Goal: Task Accomplishment & Management: Use online tool/utility

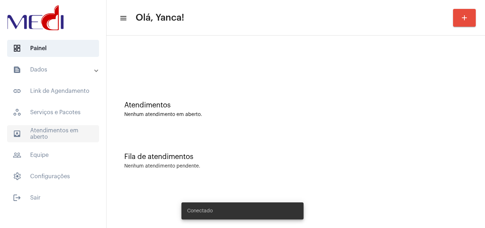
click at [70, 131] on span "outbox_outline Atendimentos em aberto" at bounding box center [53, 133] width 92 height 17
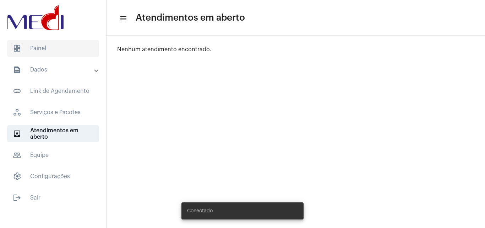
click at [64, 51] on span "dashboard Painel" at bounding box center [53, 48] width 92 height 17
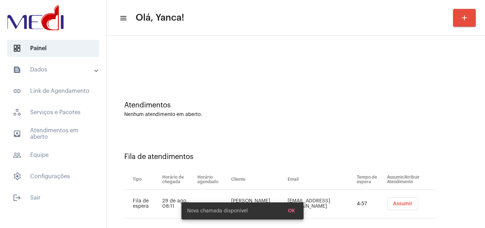
scroll to position [10, 0]
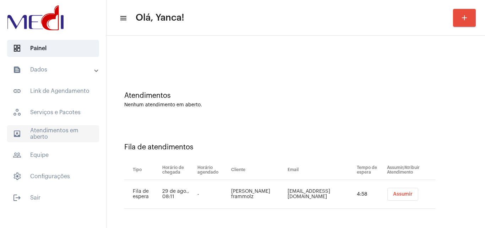
click at [69, 136] on span "outbox_outline Atendimentos em aberto" at bounding box center [53, 133] width 92 height 17
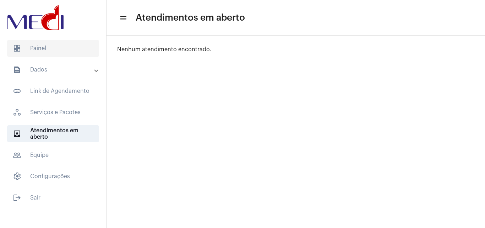
click at [72, 40] on mat-list "dashboard Painel text_snippet_outlined Dados text_snippet_outlined Relatórios h…" at bounding box center [53, 121] width 106 height 169
click at [71, 47] on span "dashboard Painel" at bounding box center [53, 48] width 92 height 17
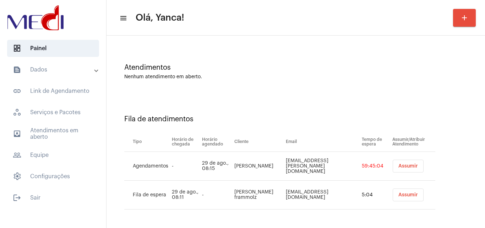
scroll to position [38, 0]
drag, startPoint x: 246, startPoint y: 165, endPoint x: 240, endPoint y: 171, distance: 8.3
click at [233, 166] on td "[PERSON_NAME]" at bounding box center [259, 165] width 52 height 29
drag, startPoint x: 246, startPoint y: 168, endPoint x: 239, endPoint y: 165, distance: 7.0
click at [228, 160] on tr "Agendamentos - 29 de ago., 08:15 Keila Pereira Leite kpl.keila@gmail.com 59:45:…" at bounding box center [279, 165] width 311 height 29
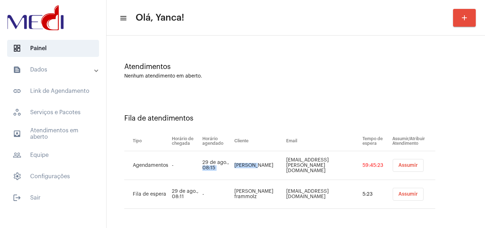
click at [256, 174] on td "[PERSON_NAME]" at bounding box center [259, 165] width 52 height 29
click at [249, 167] on td "[PERSON_NAME]" at bounding box center [259, 165] width 52 height 29
drag, startPoint x: 249, startPoint y: 168, endPoint x: 231, endPoint y: 158, distance: 20.2
click at [233, 158] on td "[PERSON_NAME]" at bounding box center [259, 165] width 52 height 29
copy td "[PERSON_NAME]"
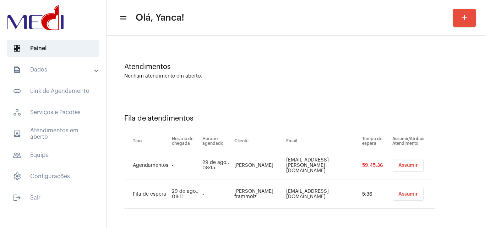
drag, startPoint x: 255, startPoint y: 200, endPoint x: 227, endPoint y: 183, distance: 33.3
click at [227, 183] on tr "Fila de espera 29 de ago., 08:11 - Ana Paula Oliveira frammolz anapaulaframmolz…" at bounding box center [279, 194] width 311 height 29
copy tr "[PERSON_NAME] frammolz"
click at [408, 195] on span "Assumir" at bounding box center [409, 194] width 20 height 5
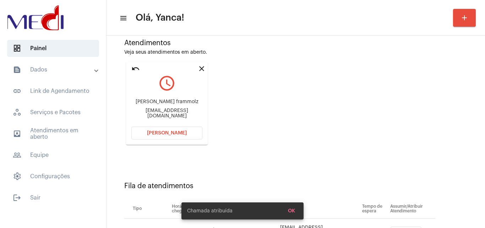
scroll to position [101, 0]
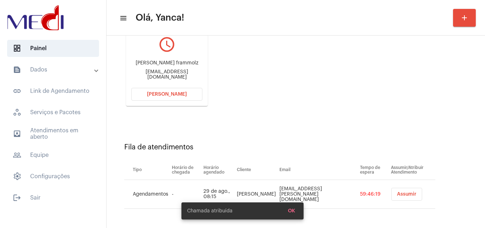
click at [173, 91] on button "[PERSON_NAME]" at bounding box center [166, 94] width 71 height 13
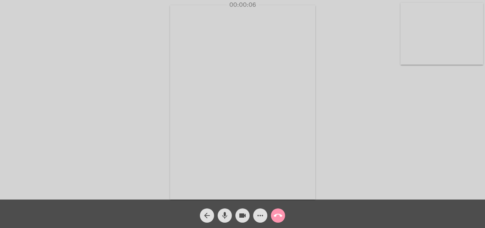
click at [362, 93] on div "Acessando Câmera e Microfone..." at bounding box center [243, 101] width 484 height 199
click at [280, 215] on mat-icon "call_end" at bounding box center [278, 215] width 9 height 9
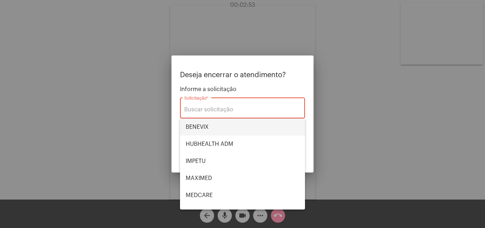
drag, startPoint x: 214, startPoint y: 127, endPoint x: 284, endPoint y: 171, distance: 83.2
click at [215, 129] on span "BENEVIX" at bounding box center [243, 126] width 114 height 17
type input "BENEVIX"
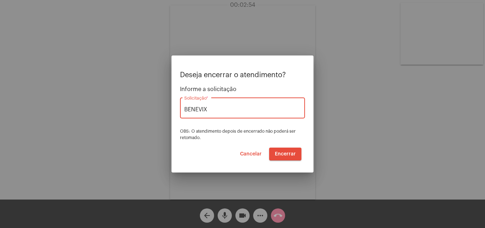
click at [293, 151] on span "Encerrar" at bounding box center [285, 153] width 21 height 5
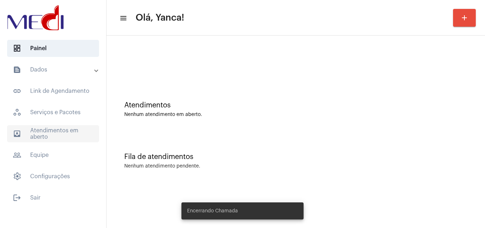
click at [70, 138] on span "outbox_outline Atendimentos em aberto" at bounding box center [53, 133] width 92 height 17
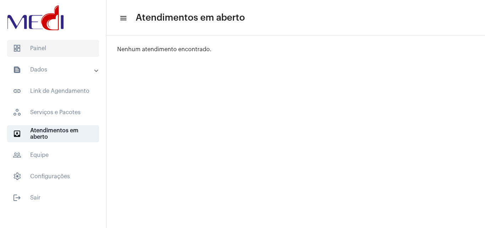
click at [37, 49] on span "dashboard Painel" at bounding box center [53, 48] width 92 height 17
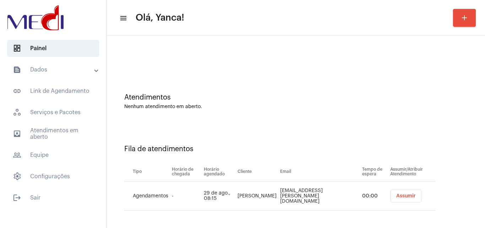
scroll to position [10, 0]
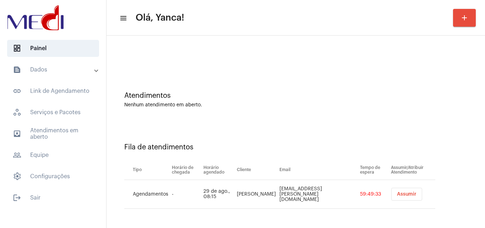
drag, startPoint x: 262, startPoint y: 195, endPoint x: 248, endPoint y: 187, distance: 16.3
click at [248, 187] on td "[PERSON_NAME]" at bounding box center [256, 194] width 43 height 29
copy td "[PERSON_NAME]"
click at [400, 195] on span "Assumir" at bounding box center [407, 194] width 20 height 5
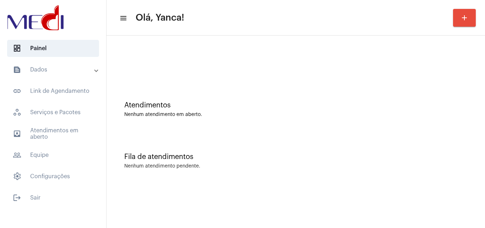
scroll to position [0, 0]
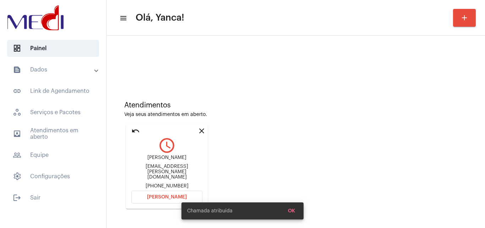
click at [174, 196] on div "Chamada atribuída OK" at bounding box center [242, 211] width 139 height 34
click at [159, 192] on button "[PERSON_NAME]" at bounding box center [166, 196] width 71 height 13
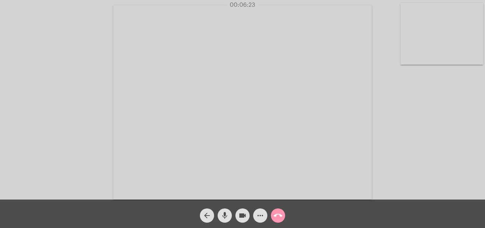
click at [280, 217] on mat-icon "call_end" at bounding box center [278, 215] width 9 height 9
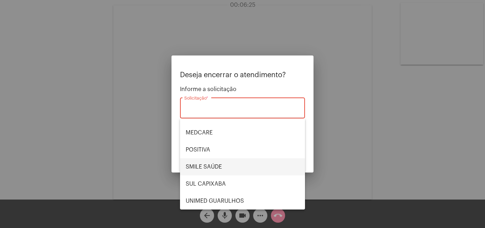
scroll to position [80, 0]
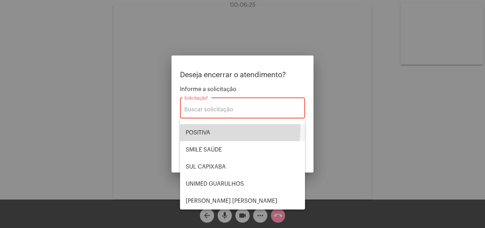
drag, startPoint x: 213, startPoint y: 129, endPoint x: 219, endPoint y: 136, distance: 8.8
click at [215, 132] on span "POSITIVA" at bounding box center [243, 132] width 114 height 17
type input "POSITIVA"
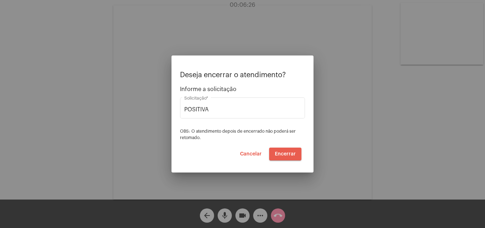
click at [297, 155] on button "Encerrar" at bounding box center [285, 153] width 32 height 13
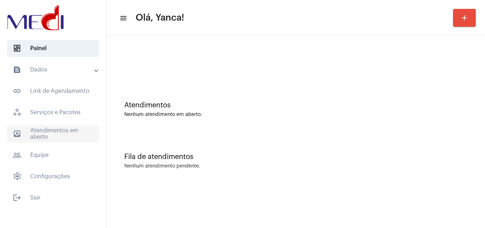
click at [66, 129] on span "outbox_outline Atendimentos em aberto" at bounding box center [53, 133] width 92 height 17
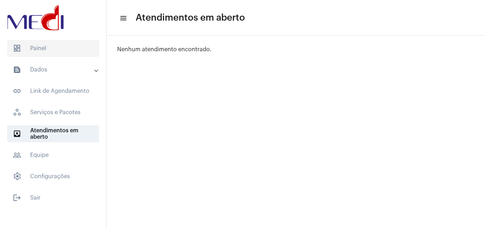
click at [41, 48] on span "dashboard Painel" at bounding box center [53, 48] width 92 height 17
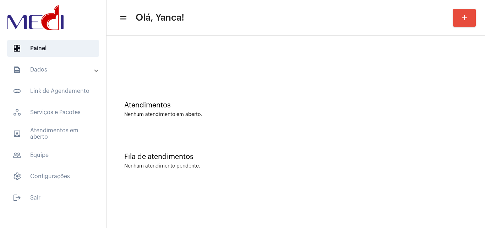
click at [78, 81] on mat-accordion "text_snippet_outlined Dados text_snippet_outlined Relatórios history_outlined H…" at bounding box center [53, 123] width 106 height 124
click at [80, 75] on mat-expansion-panel-header "text_snippet_outlined Dados" at bounding box center [55, 69] width 102 height 17
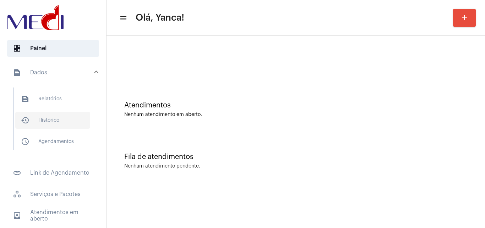
click at [48, 114] on span "history_outlined Histórico" at bounding box center [52, 120] width 75 height 17
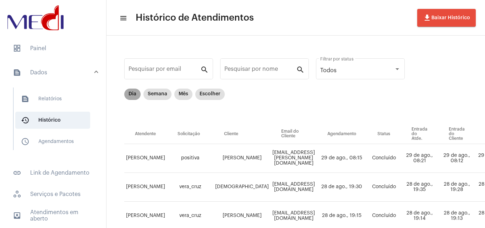
drag, startPoint x: 137, startPoint y: 91, endPoint x: 133, endPoint y: 98, distance: 7.7
click at [137, 91] on mat-chip "Dia" at bounding box center [132, 93] width 16 height 11
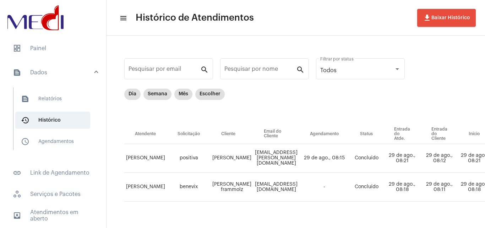
drag, startPoint x: 243, startPoint y: 195, endPoint x: 216, endPoint y: 177, distance: 32.7
click at [216, 177] on td "[PERSON_NAME] frammolz" at bounding box center [232, 187] width 43 height 29
copy td "[PERSON_NAME] frammolz"
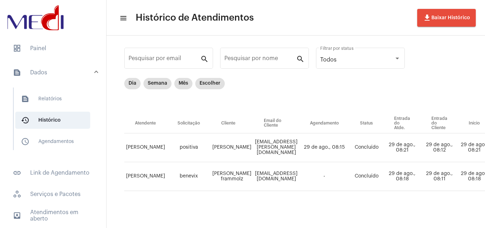
scroll to position [17, 0]
click at [65, 38] on mat-list "dashboard Painel text_snippet_outlined Dados text_snippet_outlined Relatórios h…" at bounding box center [53, 162] width 106 height 251
click at [69, 50] on span "dashboard Painel" at bounding box center [53, 48] width 92 height 17
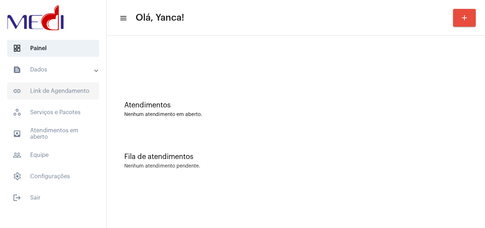
drag, startPoint x: 55, startPoint y: 72, endPoint x: 53, endPoint y: 86, distance: 13.6
click at [54, 79] on mat-accordion "text_snippet_outlined Dados text_snippet_outlined Relatórios history_outlined H…" at bounding box center [53, 123] width 106 height 124
click at [61, 71] on mat-panel-title "text_snippet_outlined Dados" at bounding box center [54, 69] width 82 height 9
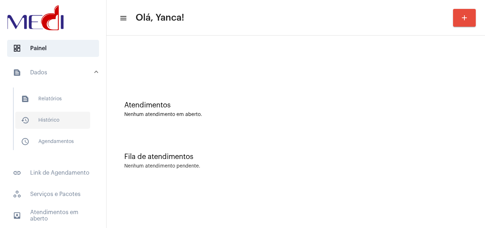
click at [47, 121] on span "history_outlined Histórico" at bounding box center [52, 120] width 75 height 17
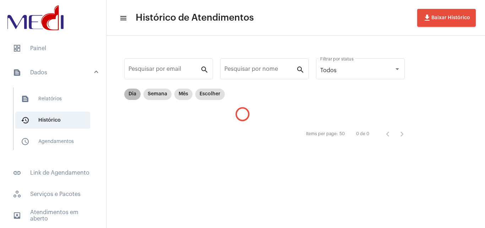
click at [133, 96] on mat-chip "Dia" at bounding box center [132, 93] width 16 height 11
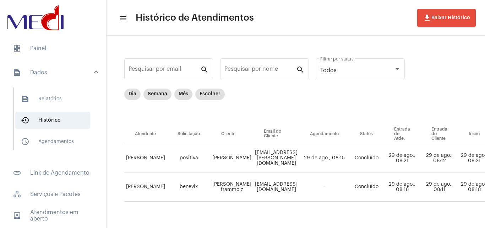
drag, startPoint x: 225, startPoint y: 192, endPoint x: 217, endPoint y: 181, distance: 12.9
click at [213, 177] on td "[PERSON_NAME] frammolz" at bounding box center [232, 187] width 43 height 29
copy td "[PERSON_NAME] frammolz"
click at [48, 52] on span "dashboard Painel" at bounding box center [53, 48] width 92 height 17
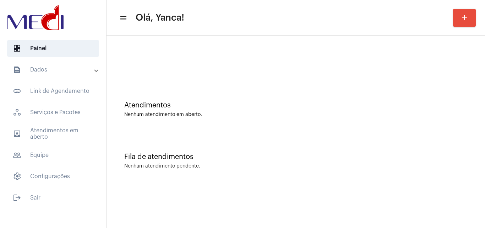
click at [93, 100] on mat-accordion "text_snippet_outlined Dados text_snippet_outlined Relatórios history_outlined H…" at bounding box center [53, 123] width 106 height 124
click at [80, 131] on span "outbox_outline Atendimentos em aberto" at bounding box center [53, 133] width 92 height 17
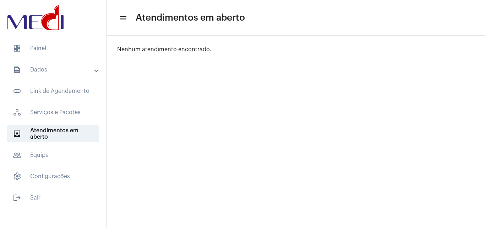
drag, startPoint x: 73, startPoint y: 52, endPoint x: 81, endPoint y: 58, distance: 9.8
click at [74, 52] on span "dashboard Painel" at bounding box center [53, 48] width 92 height 17
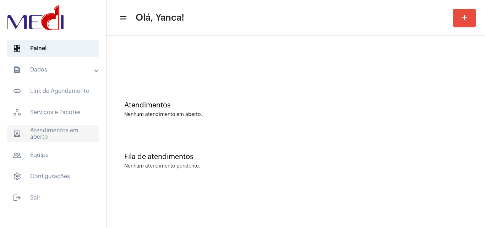
click at [68, 127] on span "outbox_outline Atendimentos em aberto" at bounding box center [53, 133] width 92 height 17
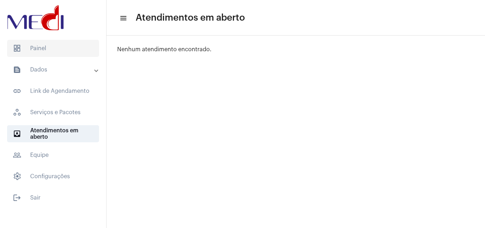
click at [43, 56] on span "dashboard Painel" at bounding box center [53, 48] width 92 height 17
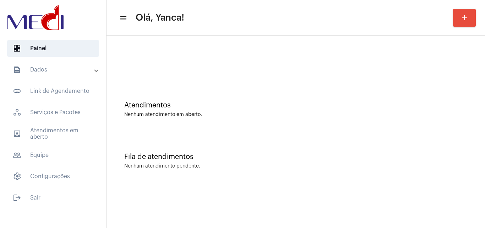
click at [52, 70] on mat-panel-title "text_snippet_outlined Dados" at bounding box center [54, 69] width 82 height 9
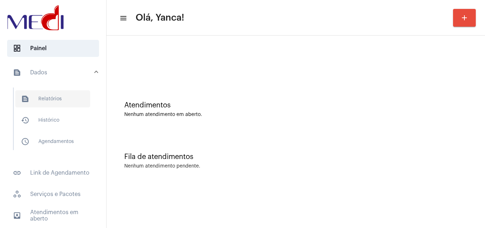
click at [50, 102] on span "text_snippet_outlined Relatórios" at bounding box center [52, 98] width 75 height 17
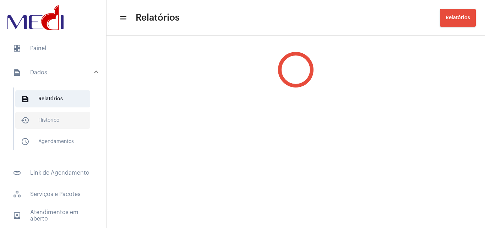
click at [50, 117] on span "history_outlined Histórico" at bounding box center [52, 120] width 75 height 17
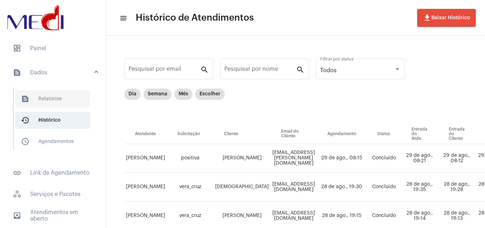
click at [46, 95] on span "text_snippet_outlined Relatórios" at bounding box center [52, 98] width 75 height 17
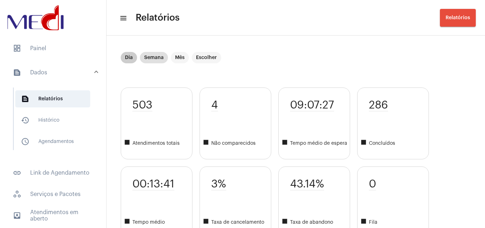
click at [132, 55] on mat-chip "Dia" at bounding box center [129, 57] width 16 height 11
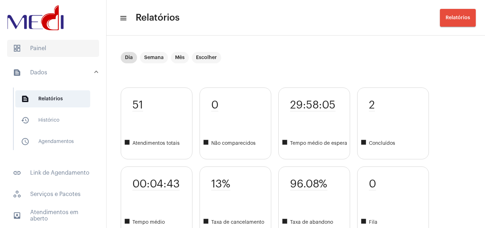
click at [29, 53] on span "dashboard Painel" at bounding box center [53, 48] width 92 height 17
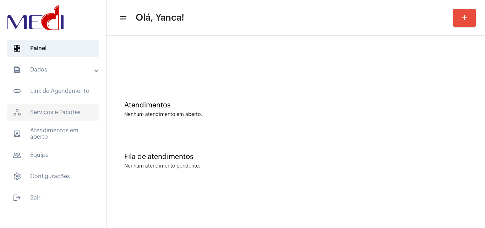
drag, startPoint x: 54, startPoint y: 134, endPoint x: 71, endPoint y: 115, distance: 25.2
click at [55, 134] on span "outbox_outline Atendimentos em aberto" at bounding box center [53, 133] width 92 height 17
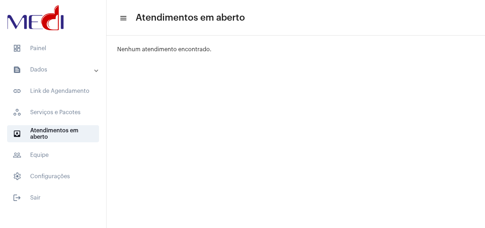
click at [74, 57] on mat-list "dashboard Painel text_snippet_outlined Dados text_snippet_outlined Relatórios h…" at bounding box center [53, 121] width 106 height 169
click at [84, 44] on span "dashboard Painel" at bounding box center [53, 48] width 92 height 17
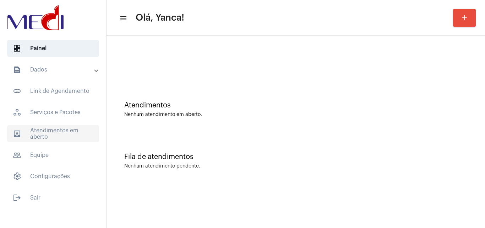
click at [78, 129] on span "outbox_outline Atendimentos em aberto" at bounding box center [53, 133] width 92 height 17
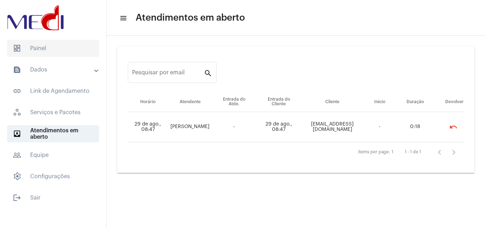
click at [66, 51] on span "dashboard Painel" at bounding box center [53, 48] width 92 height 17
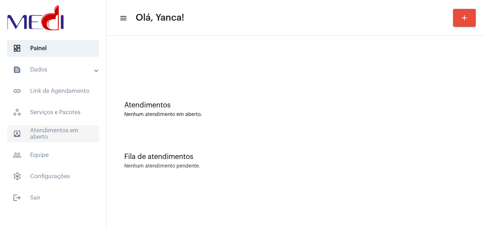
drag, startPoint x: 54, startPoint y: 132, endPoint x: 58, endPoint y: 135, distance: 5.0
click at [56, 134] on span "outbox_outline Atendimentos em aberto" at bounding box center [53, 133] width 92 height 17
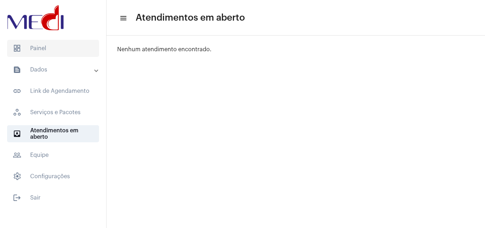
click at [74, 47] on span "dashboard Painel" at bounding box center [53, 48] width 92 height 17
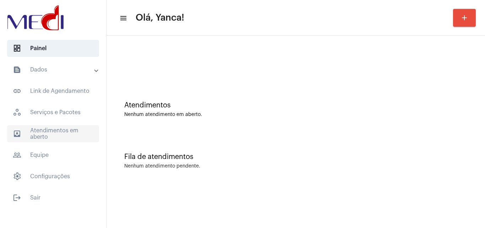
click at [68, 132] on span "outbox_outline Atendimentos em aberto" at bounding box center [53, 133] width 92 height 17
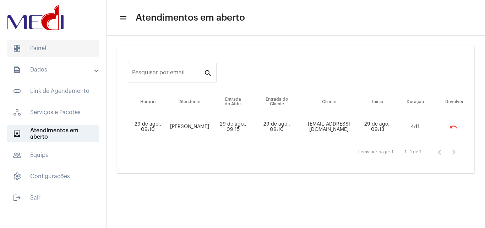
click at [68, 49] on span "dashboard Painel" at bounding box center [53, 48] width 92 height 17
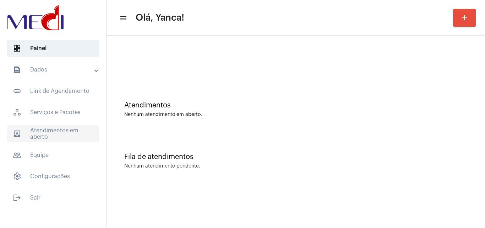
click at [51, 135] on span "outbox_outline Atendimentos em aberto" at bounding box center [53, 133] width 92 height 17
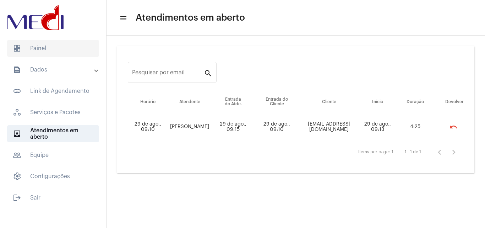
click at [70, 42] on span "dashboard Painel" at bounding box center [53, 48] width 92 height 17
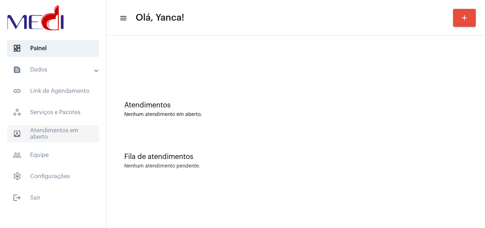
click at [41, 134] on span "outbox_outline Atendimentos em aberto" at bounding box center [53, 133] width 92 height 17
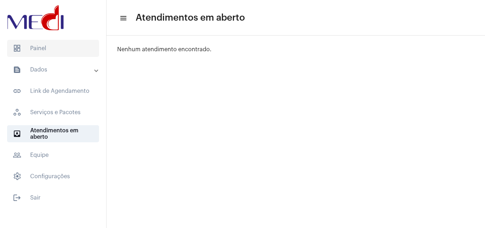
click at [65, 47] on span "dashboard Painel" at bounding box center [53, 48] width 92 height 17
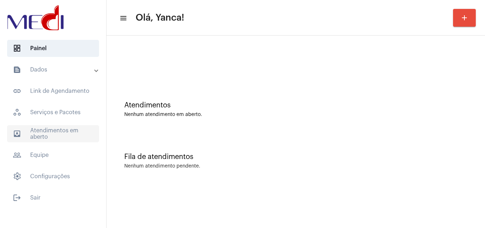
click at [46, 137] on span "outbox_outline Atendimentos em aberto" at bounding box center [53, 133] width 92 height 17
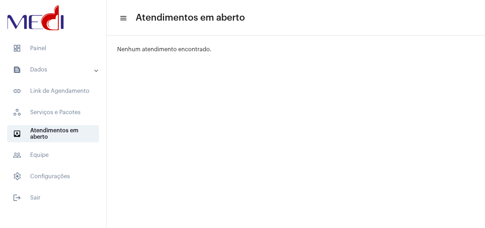
click at [168, 206] on mat-sidenav-content "menu Atendimentos em aberto Pesquisar por email search Items per page: 50 0 de …" at bounding box center [296, 114] width 379 height 228
click at [51, 49] on span "dashboard Painel" at bounding box center [53, 48] width 92 height 17
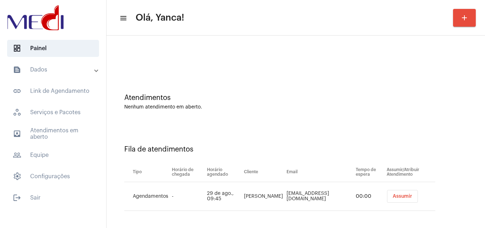
scroll to position [10, 0]
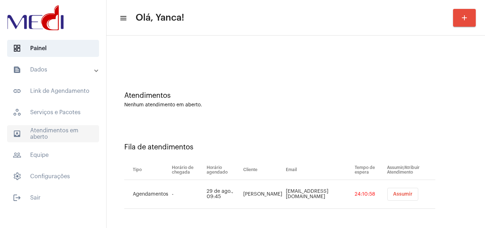
click at [68, 131] on span "outbox_outline Atendimentos em aberto" at bounding box center [53, 133] width 92 height 17
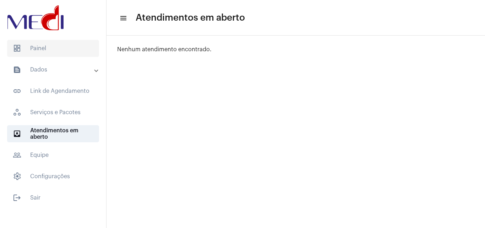
click at [33, 52] on span "dashboard Painel" at bounding box center [53, 48] width 92 height 17
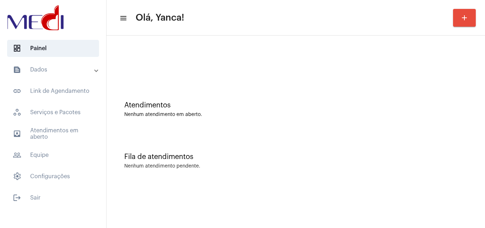
click at [233, 209] on mat-sidenav-content "menu Olá, Yanca! add Atendimentos Nenhum atendimento em aberto. Fila de atendim…" at bounding box center [296, 114] width 379 height 228
click at [222, 187] on mat-sidenav-content "menu Olá, Yanca! add Atendimentos Nenhum atendimento em aberto. Fila de atendim…" at bounding box center [296, 114] width 379 height 228
drag, startPoint x: 65, startPoint y: 133, endPoint x: 58, endPoint y: 93, distance: 39.9
click at [65, 133] on span "outbox_outline Atendimentos em aberto" at bounding box center [53, 133] width 92 height 17
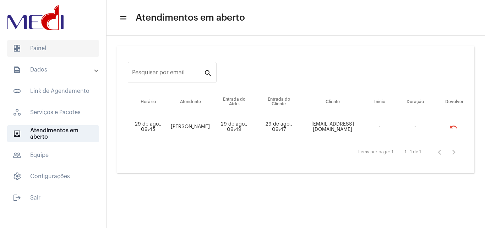
click at [56, 50] on span "dashboard Painel" at bounding box center [53, 48] width 92 height 17
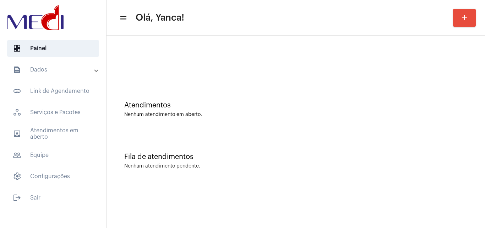
drag, startPoint x: 65, startPoint y: 77, endPoint x: 73, endPoint y: 86, distance: 11.6
click at [65, 77] on mat-expansion-panel-header "text_snippet_outlined Dados" at bounding box center [55, 69] width 102 height 17
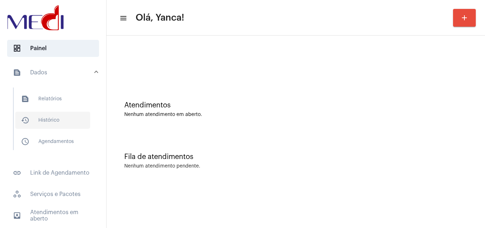
drag, startPoint x: 66, startPoint y: 115, endPoint x: 72, endPoint y: 115, distance: 5.7
click at [67, 115] on span "history_outlined Histórico" at bounding box center [52, 120] width 75 height 17
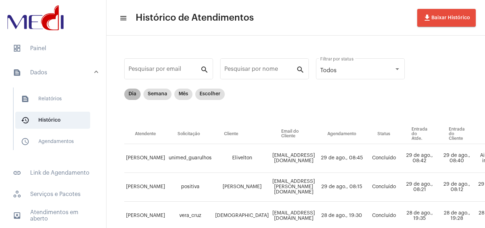
click at [193, 100] on div "Dia Semana Mês Escolher" at bounding box center [174, 94] width 103 height 14
click at [185, 93] on mat-chip "Mês" at bounding box center [183, 93] width 18 height 11
click at [258, 70] on input "Pesquisar por nome" at bounding box center [261, 70] width 72 height 6
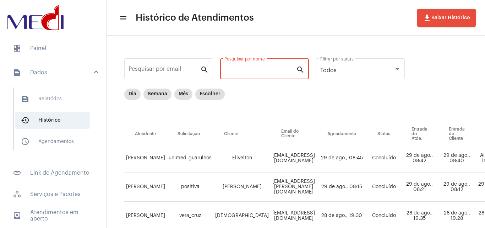
paste input "[PERSON_NAME]"
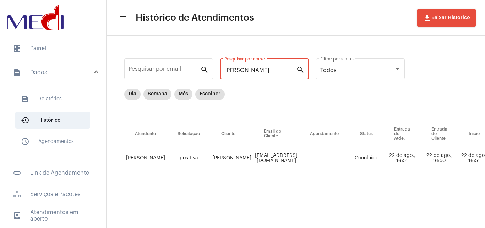
scroll to position [0, 247]
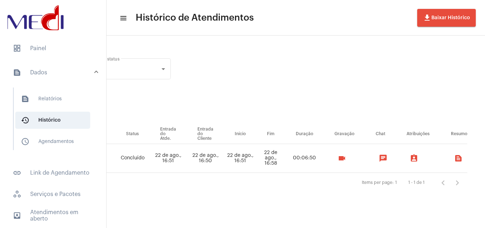
type input "[PERSON_NAME]"
click at [338, 158] on mat-icon "videocam" at bounding box center [342, 158] width 9 height 9
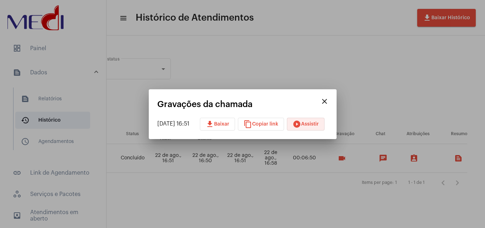
click at [317, 123] on span "play_circle_filled Assistir" at bounding box center [306, 124] width 26 height 5
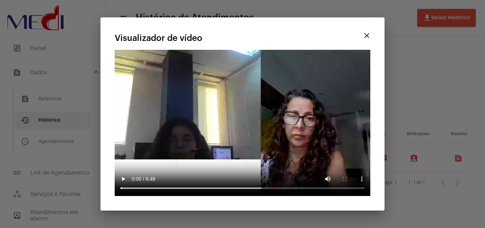
click at [371, 33] on button "close" at bounding box center [367, 35] width 14 height 14
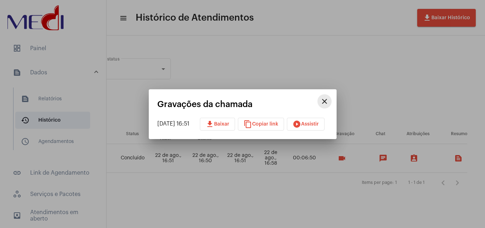
click at [329, 102] on mat-icon "close" at bounding box center [324, 101] width 9 height 9
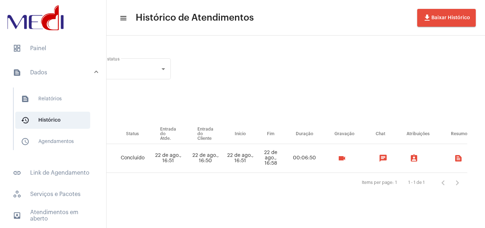
drag, startPoint x: 53, startPoint y: 47, endPoint x: 124, endPoint y: 78, distance: 78.1
click at [53, 49] on span "dashboard Painel" at bounding box center [53, 48] width 92 height 17
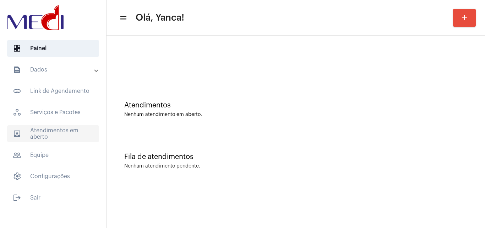
click at [83, 134] on span "outbox_outline Atendimentos em aberto" at bounding box center [53, 133] width 92 height 17
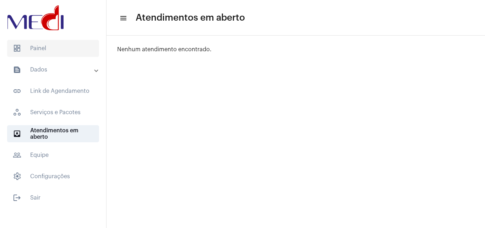
click at [53, 55] on span "dashboard Painel" at bounding box center [53, 48] width 92 height 17
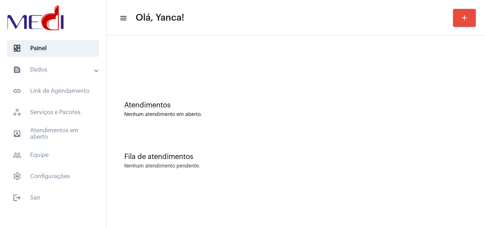
click at [47, 124] on mat-accordion "text_snippet_outlined Dados text_snippet_outlined Relatórios history_outlined H…" at bounding box center [53, 123] width 106 height 124
click at [56, 133] on span "outbox_outline Atendimentos em aberto" at bounding box center [53, 133] width 92 height 17
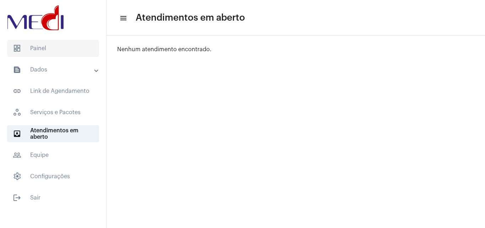
click at [50, 53] on span "dashboard Painel" at bounding box center [53, 48] width 92 height 17
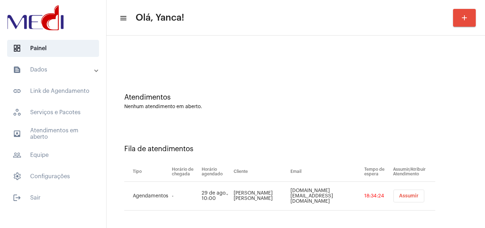
scroll to position [10, 0]
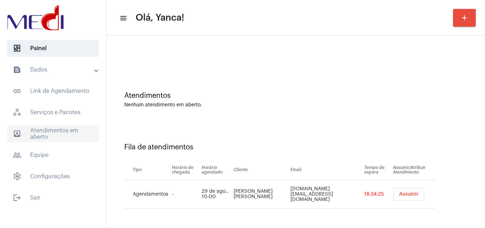
click at [56, 140] on span "outbox_outline Atendimentos em aberto" at bounding box center [53, 133] width 92 height 17
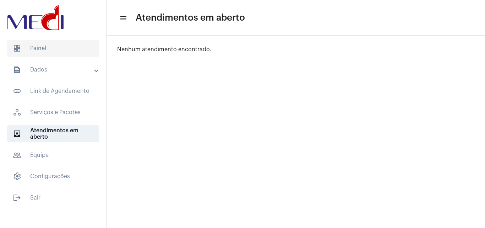
click at [67, 46] on span "dashboard Painel" at bounding box center [53, 48] width 92 height 17
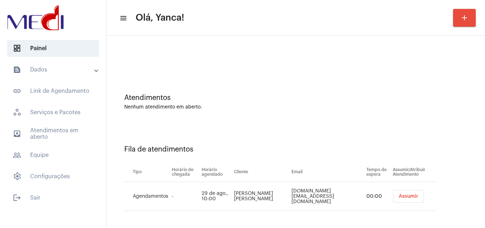
scroll to position [10, 0]
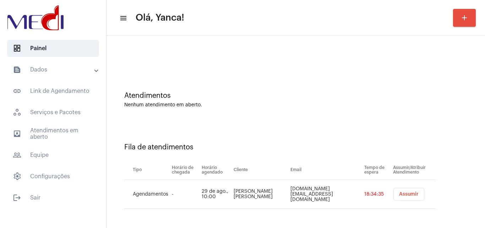
click at [263, 56] on div at bounding box center [296, 49] width 372 height 41
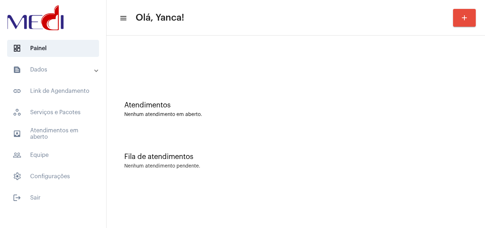
scroll to position [0, 0]
